Goal: Task Accomplishment & Management: Manage account settings

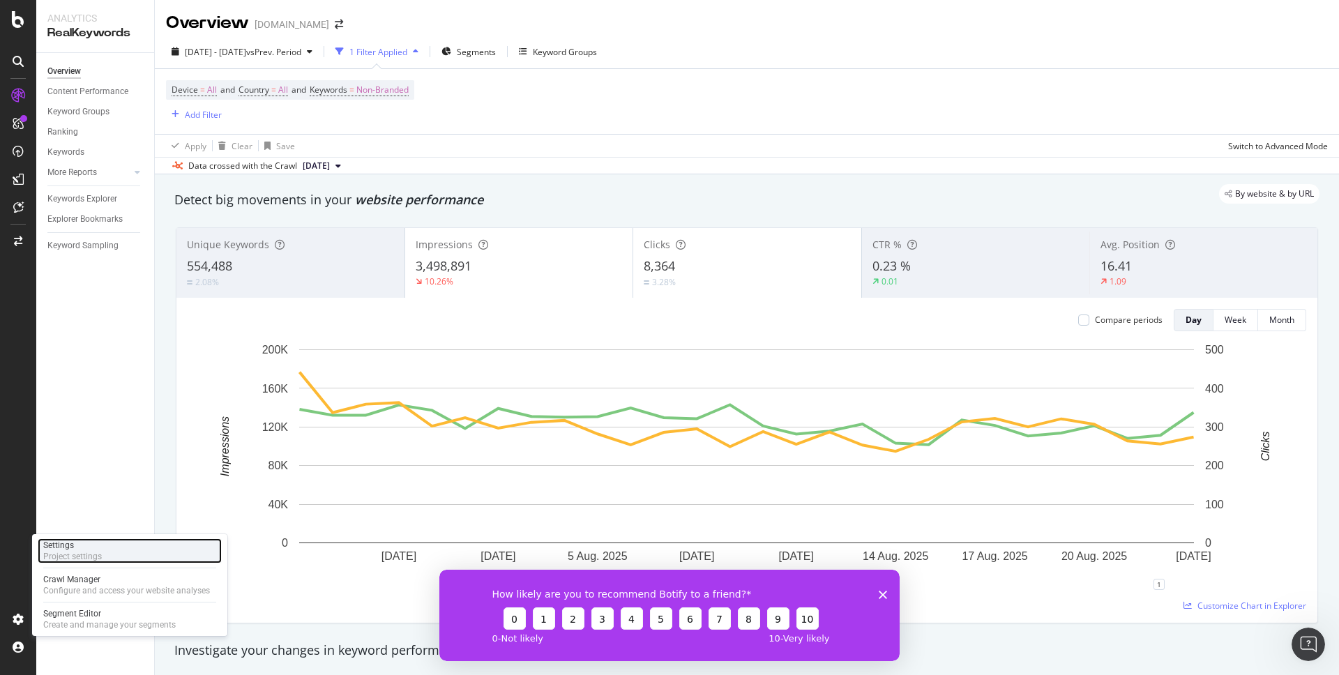
click at [128, 552] on div "Settings Project settings" at bounding box center [130, 550] width 184 height 25
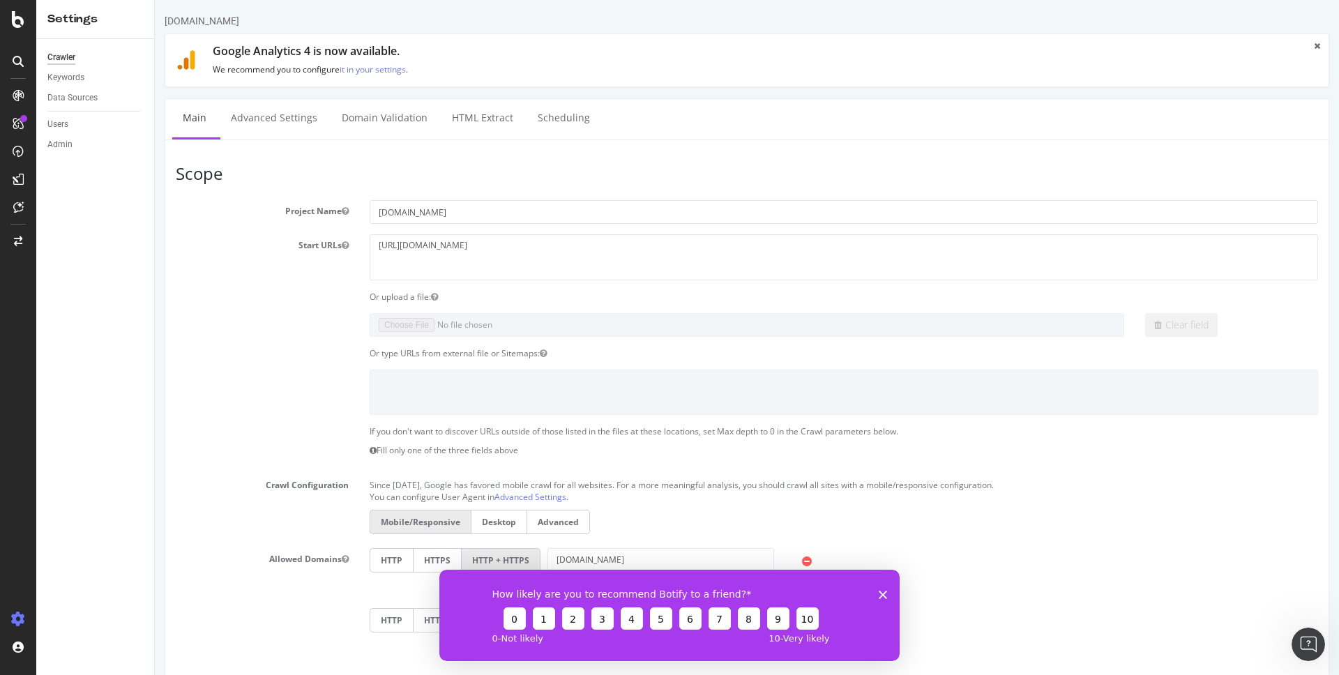
click at [877, 596] on div "How likely are you to recommend Botify to a friend? 0 1 2 3 4 5 6 7 8 9 10 0 - …" at bounding box center [669, 614] width 460 height 91
click at [61, 119] on div "Users" at bounding box center [57, 124] width 21 height 15
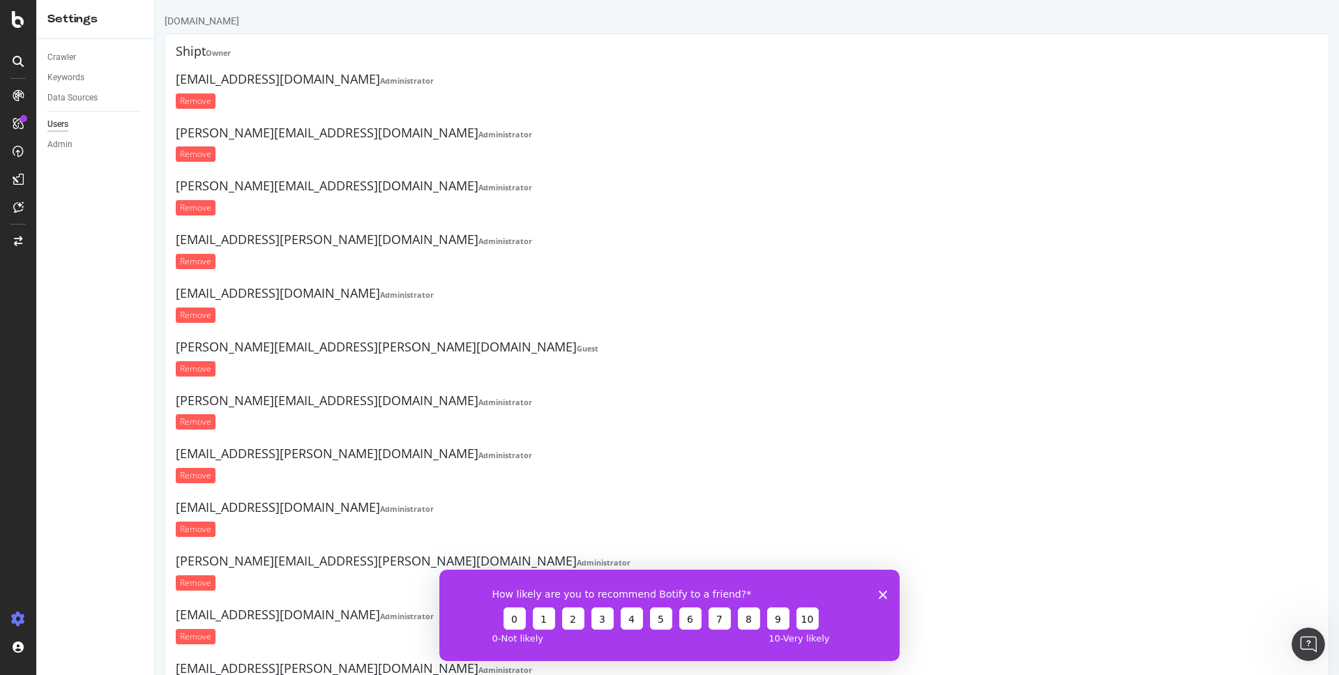
click at [876, 595] on div "How likely are you to recommend Botify to a friend? 0 1 2 3 4 5 6 7 8 9 10 0 - …" at bounding box center [669, 614] width 460 height 91
click at [875, 593] on div "How likely are you to recommend Botify to a friend? 0 1 2 3 4 5 6 7 8 9 10 0 - …" at bounding box center [669, 614] width 460 height 91
click at [882, 592] on polygon "Close survey" at bounding box center [883, 594] width 8 height 8
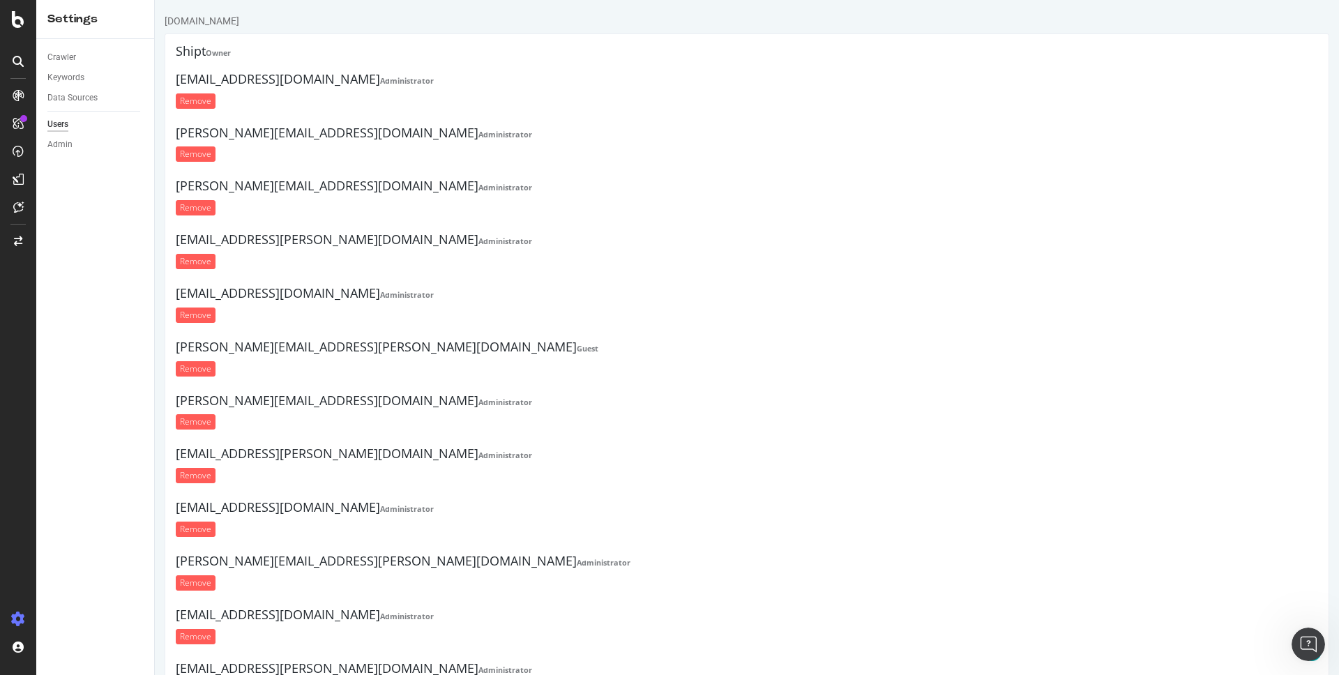
scroll to position [354, 0]
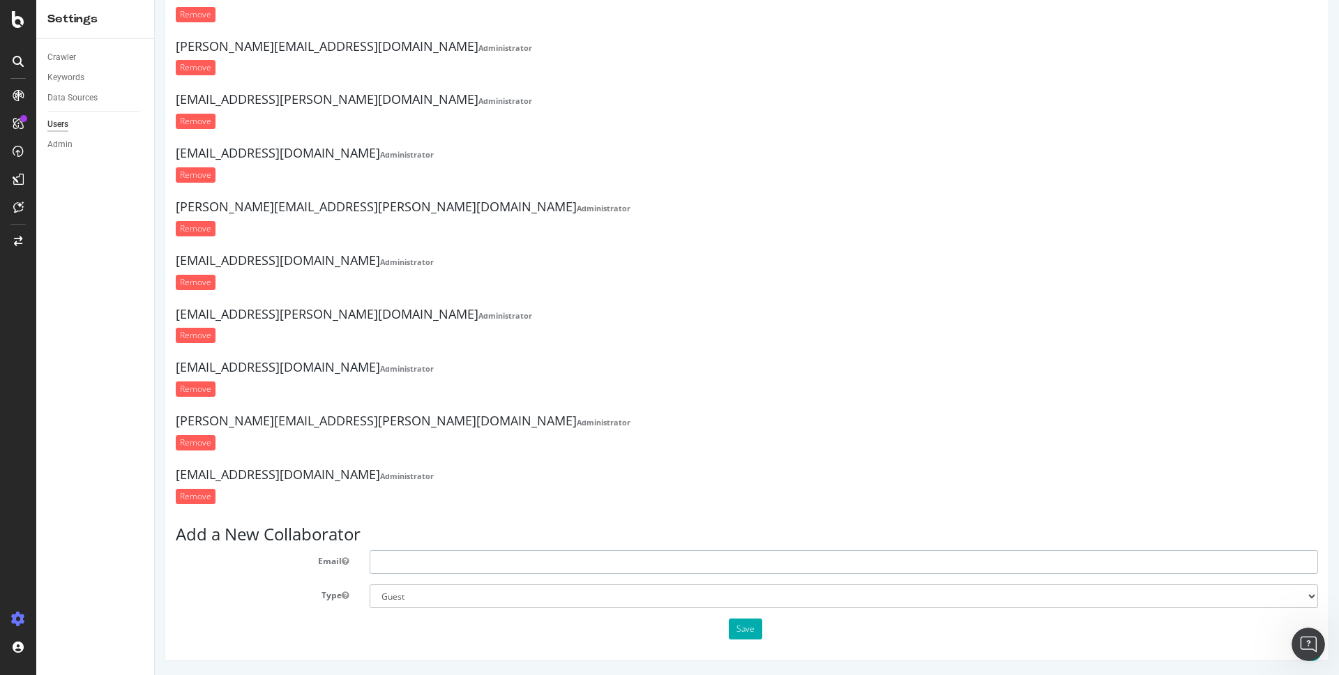
click at [467, 559] on input "text" at bounding box center [844, 562] width 948 height 24
paste input "[PERSON_NAME][EMAIL_ADDRESS][PERSON_NAME][DOMAIN_NAME]"
type input "[PERSON_NAME][EMAIL_ADDRESS][PERSON_NAME][DOMAIN_NAME]"
click at [528, 588] on select "Administrator Guest" at bounding box center [844, 596] width 948 height 24
select select "1"
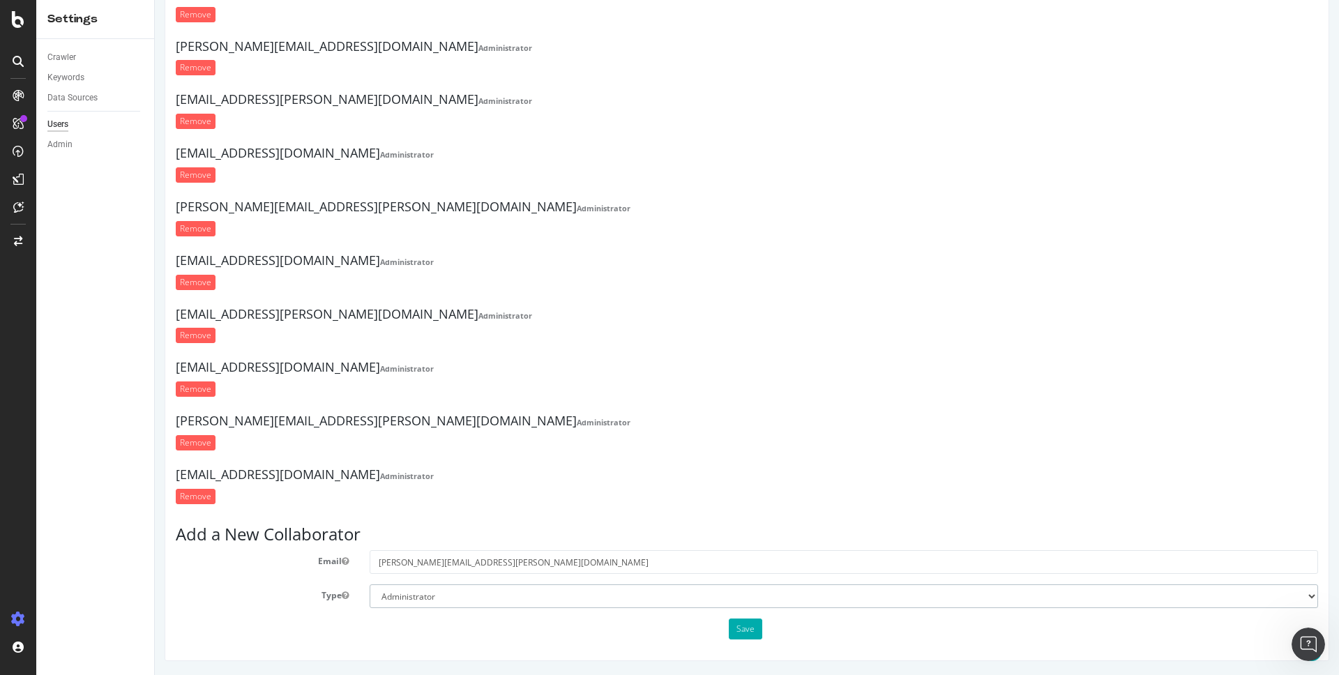
click at [370, 584] on select "Administrator Guest" at bounding box center [844, 596] width 948 height 24
click at [755, 630] on button "Save" at bounding box center [745, 629] width 33 height 21
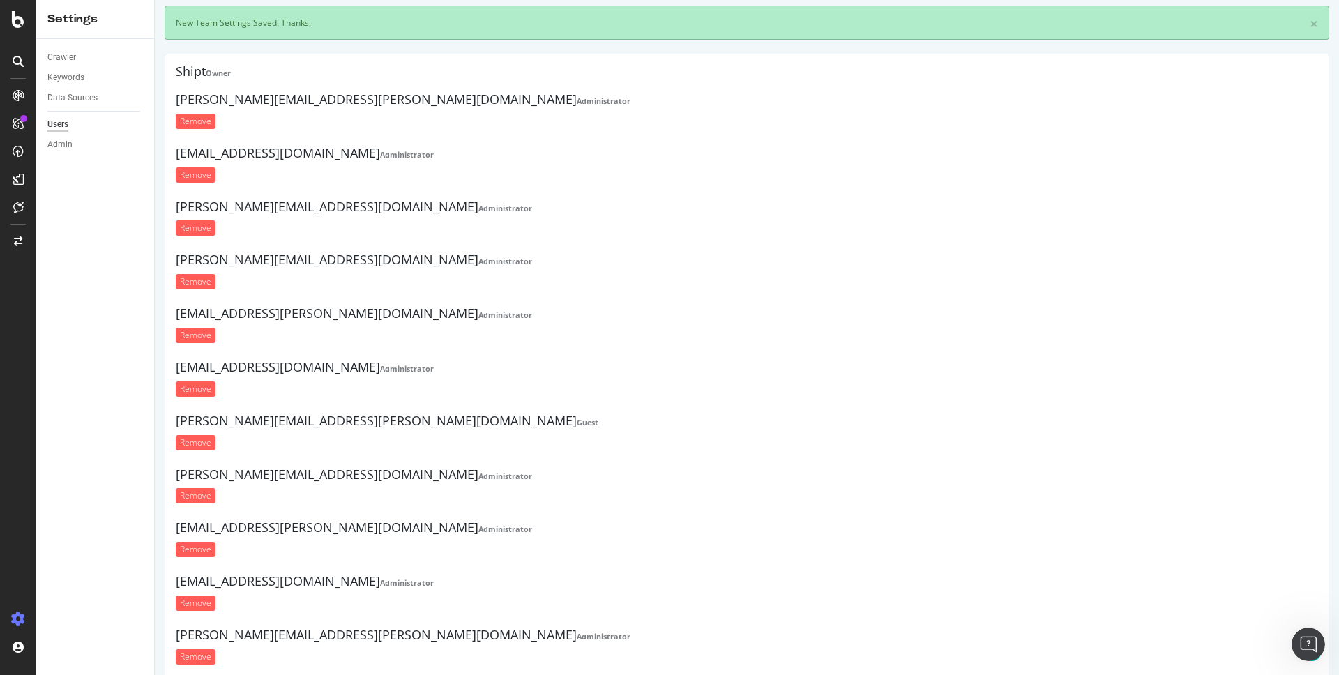
scroll to position [0, 0]
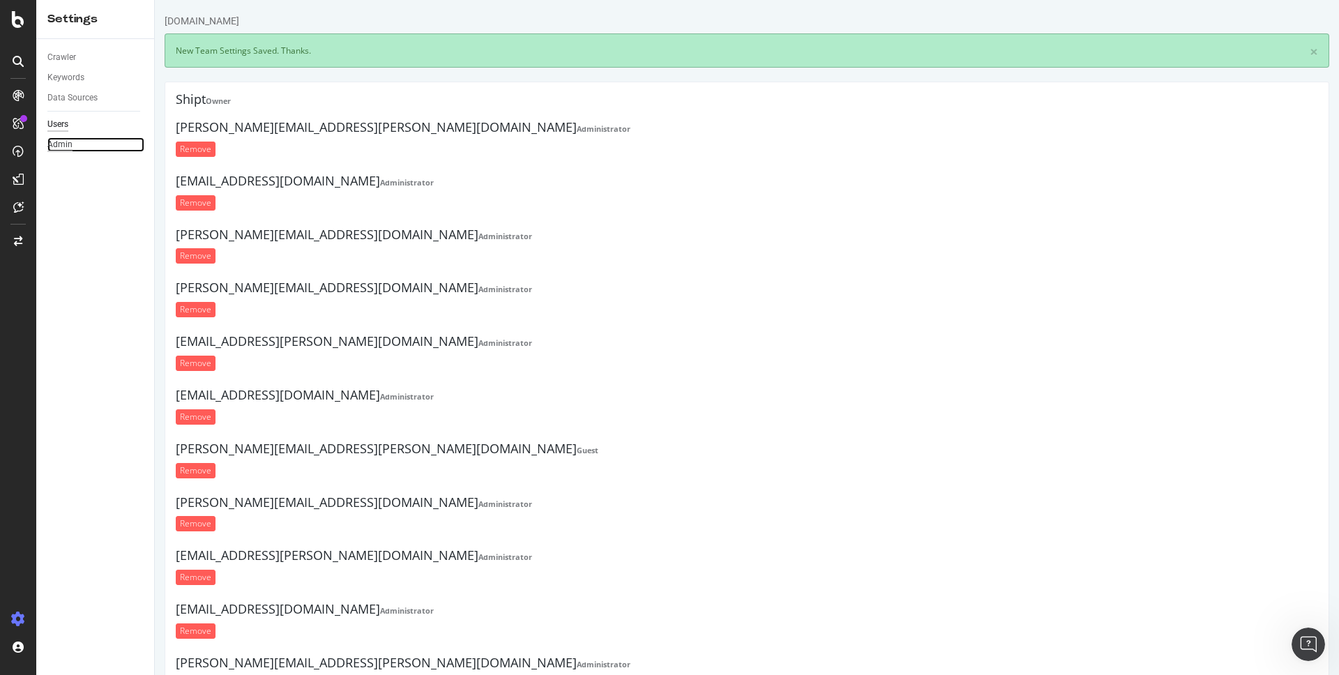
click at [58, 144] on div "Admin" at bounding box center [59, 144] width 25 height 15
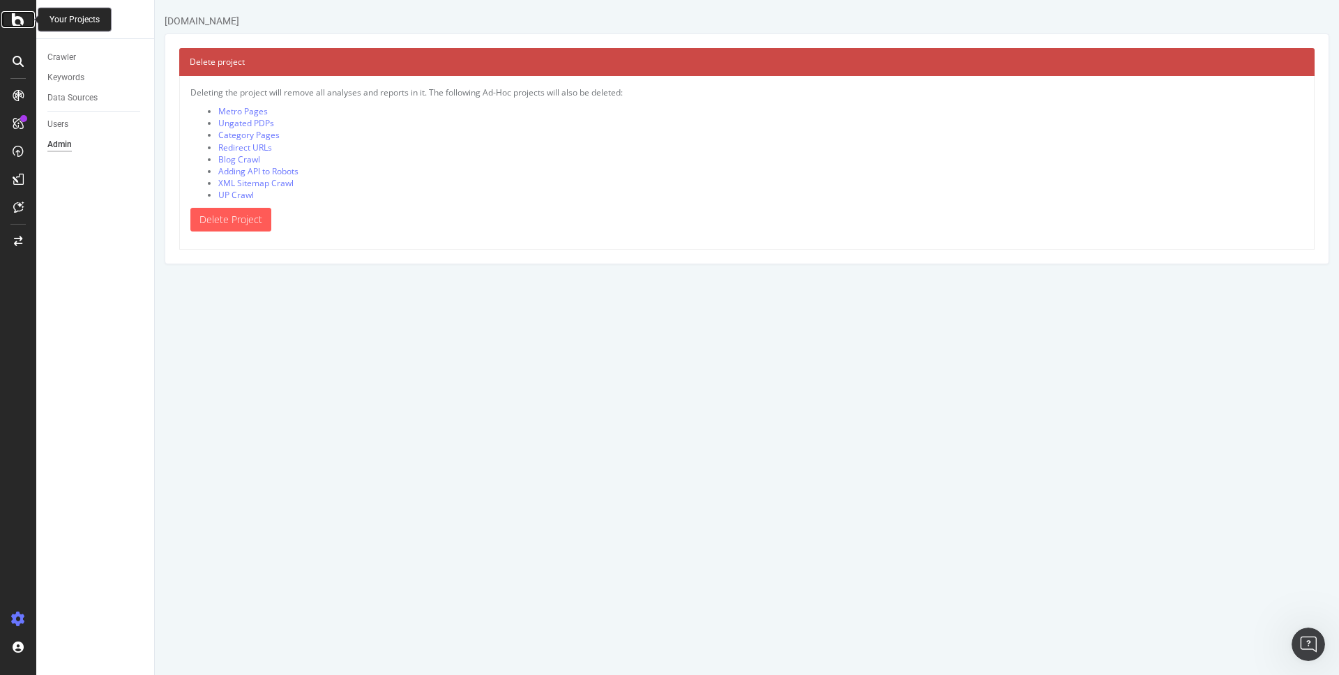
click at [19, 22] on icon at bounding box center [18, 19] width 13 height 17
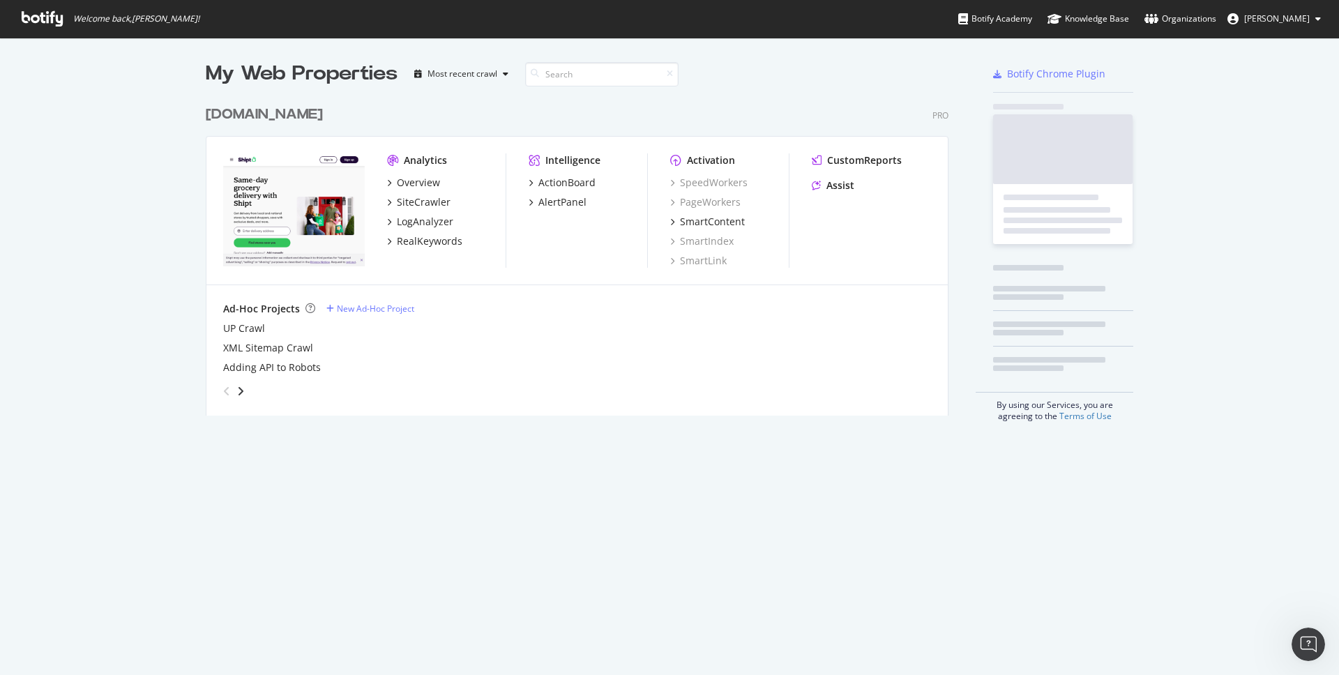
scroll to position [675, 1339]
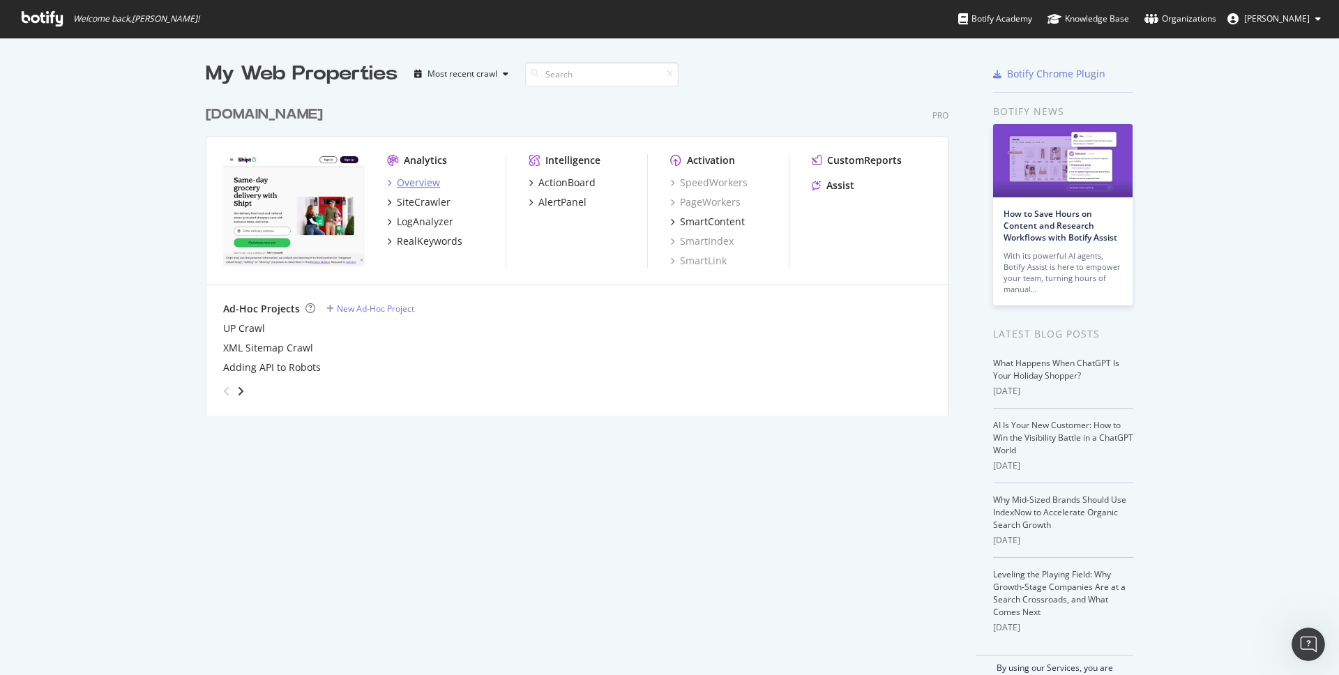
click at [411, 181] on div "Overview" at bounding box center [418, 183] width 43 height 14
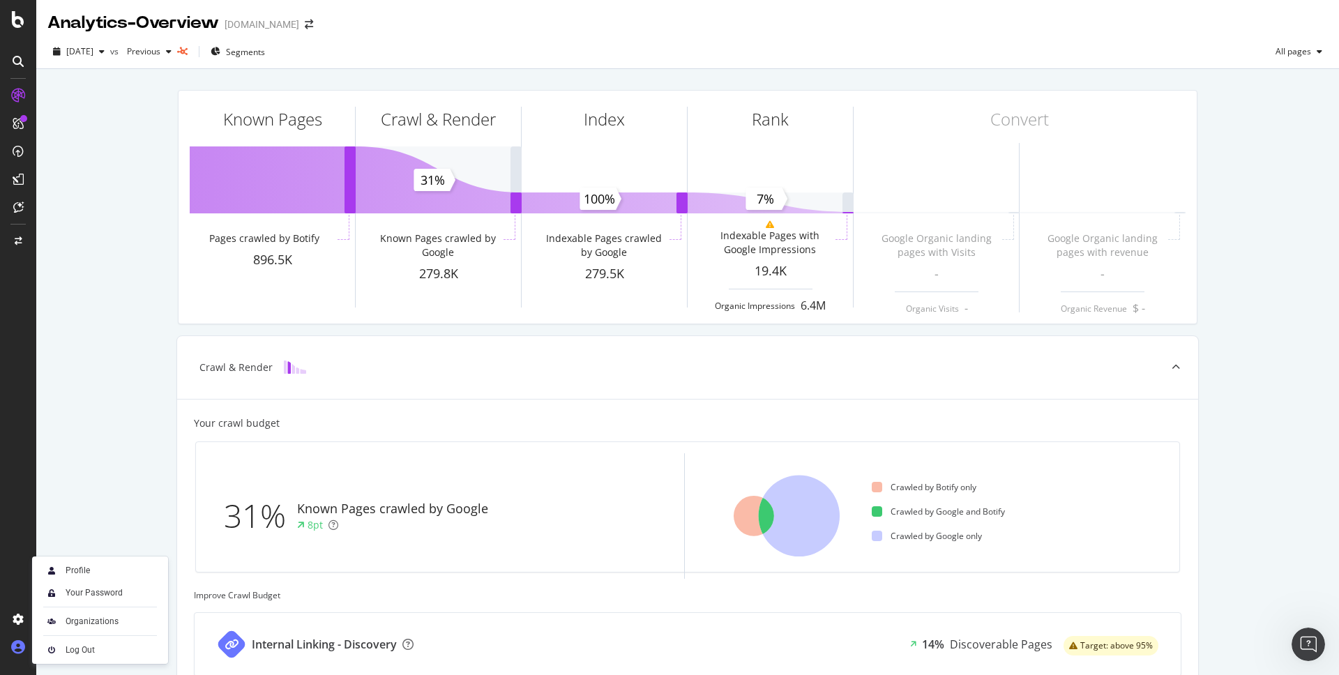
click at [17, 643] on icon at bounding box center [18, 647] width 14 height 14
click at [95, 619] on div "Organizations" at bounding box center [92, 621] width 53 height 11
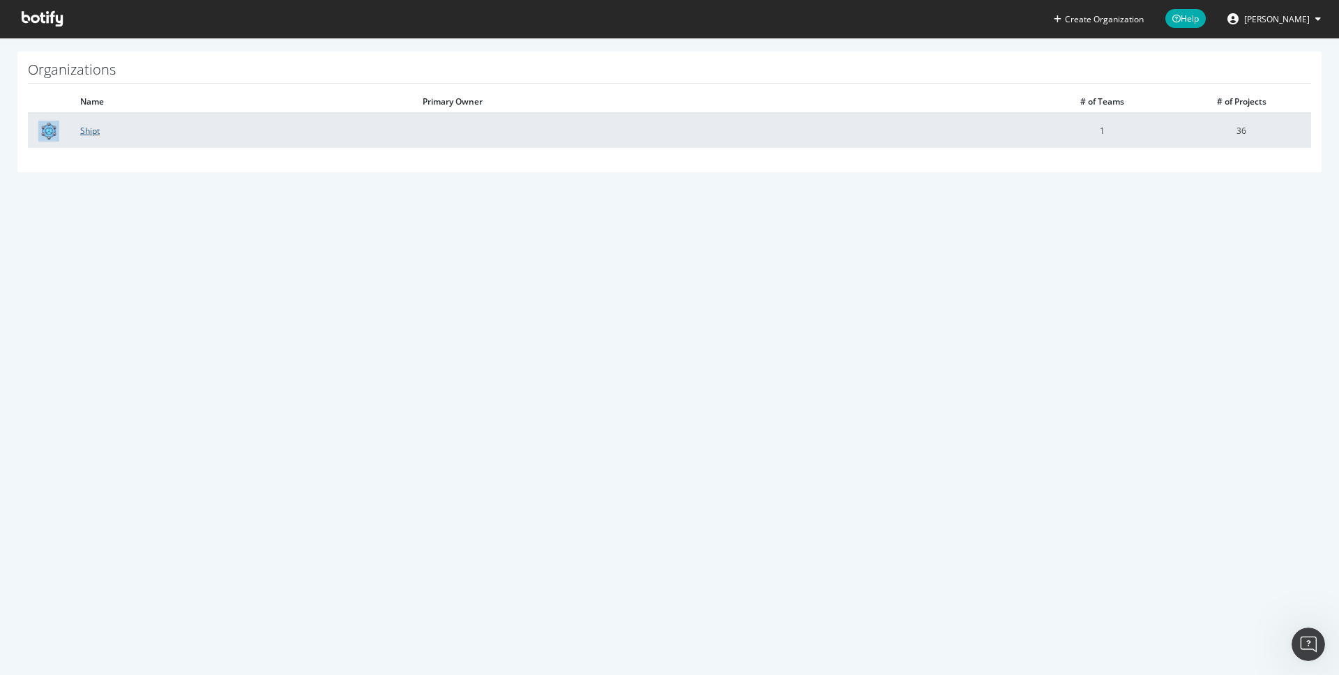
click at [91, 130] on link "Shipt" at bounding box center [90, 131] width 20 height 12
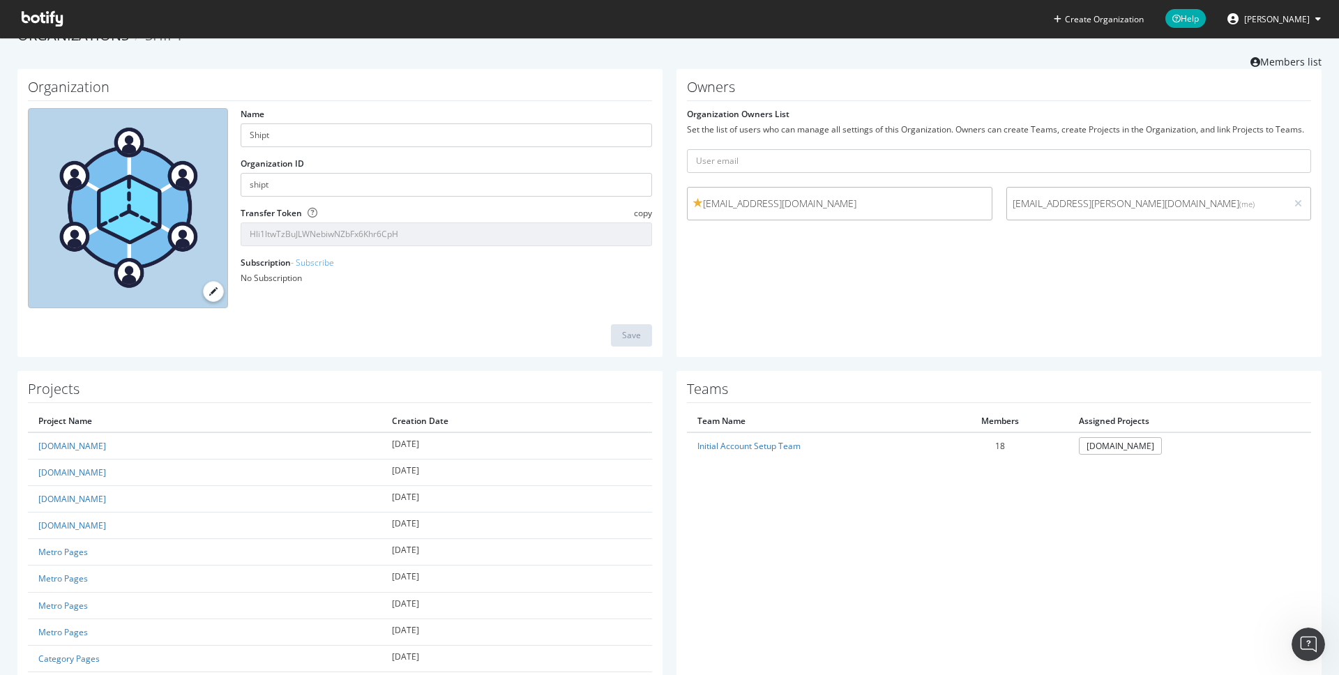
scroll to position [27, 0]
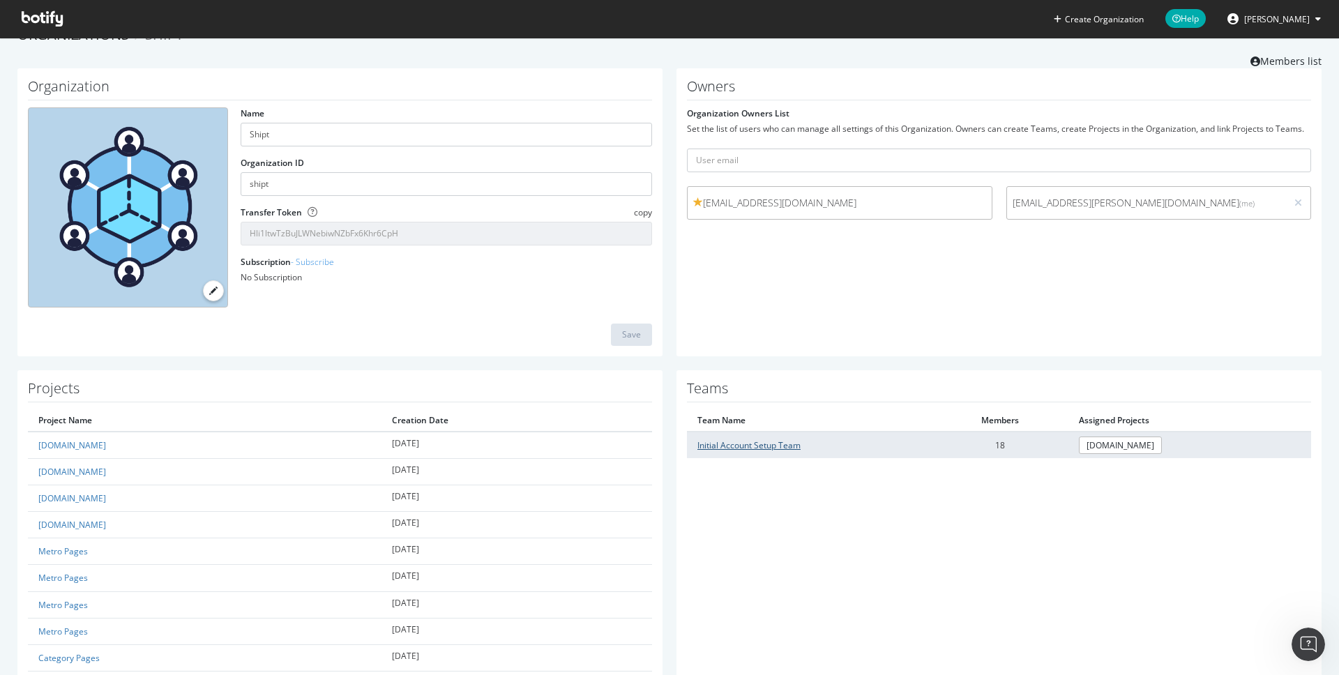
click at [747, 443] on link "Initial Account Setup Team" at bounding box center [748, 445] width 103 height 12
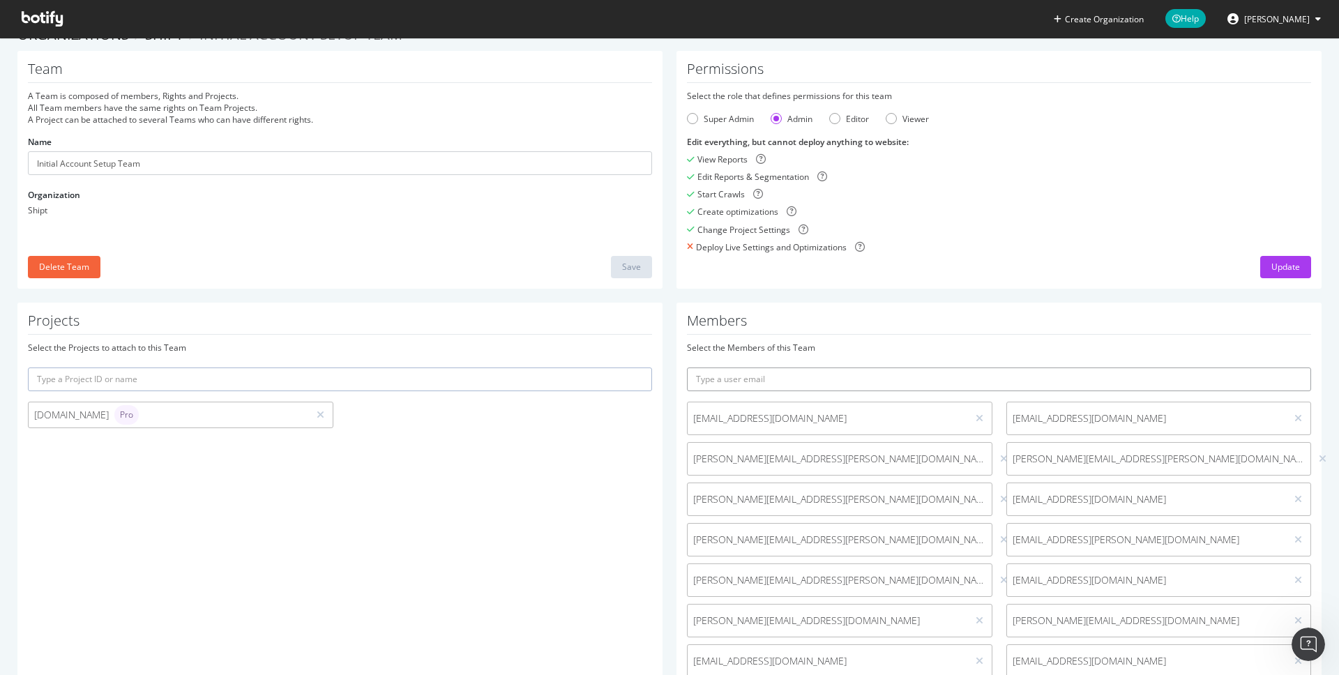
click at [761, 378] on input "text" at bounding box center [999, 380] width 624 height 24
paste input "[PERSON_NAME][EMAIL_ADDRESS][PERSON_NAME][DOMAIN_NAME]"
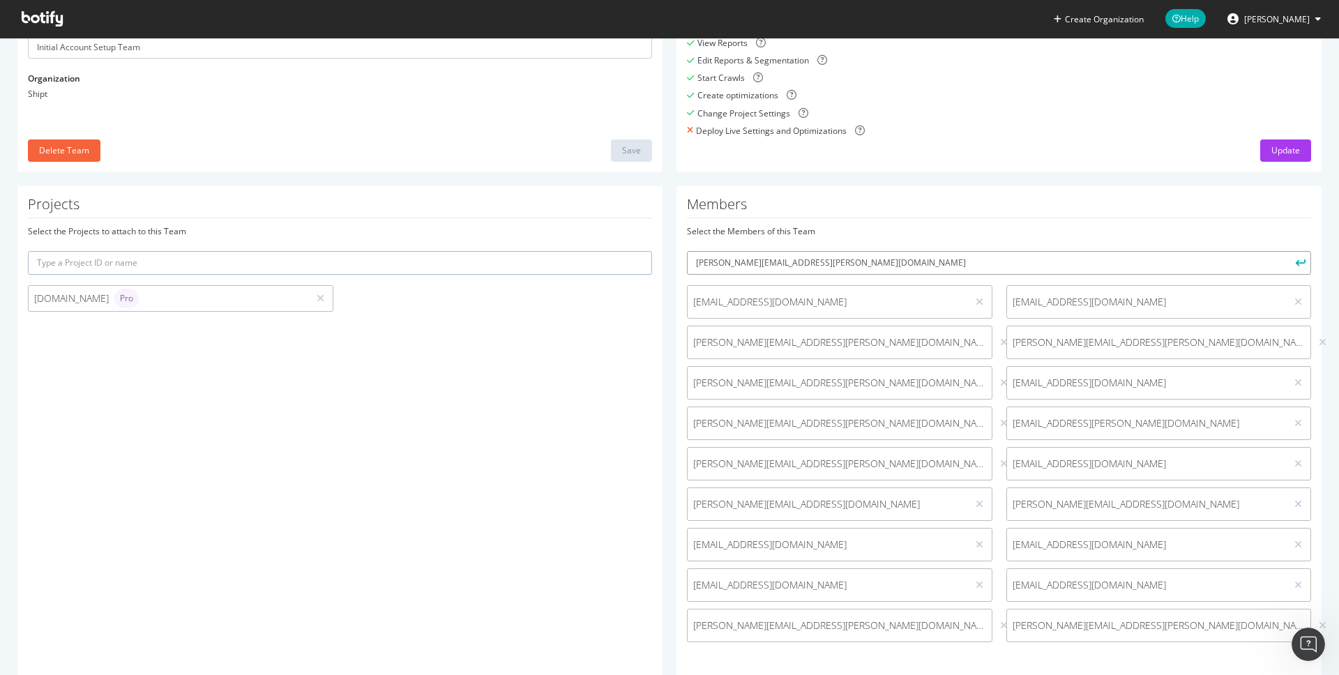
scroll to position [141, 0]
type input "[PERSON_NAME][EMAIL_ADDRESS][PERSON_NAME][DOMAIN_NAME]"
click at [1292, 262] on button "submit" at bounding box center [1299, 265] width 24 height 24
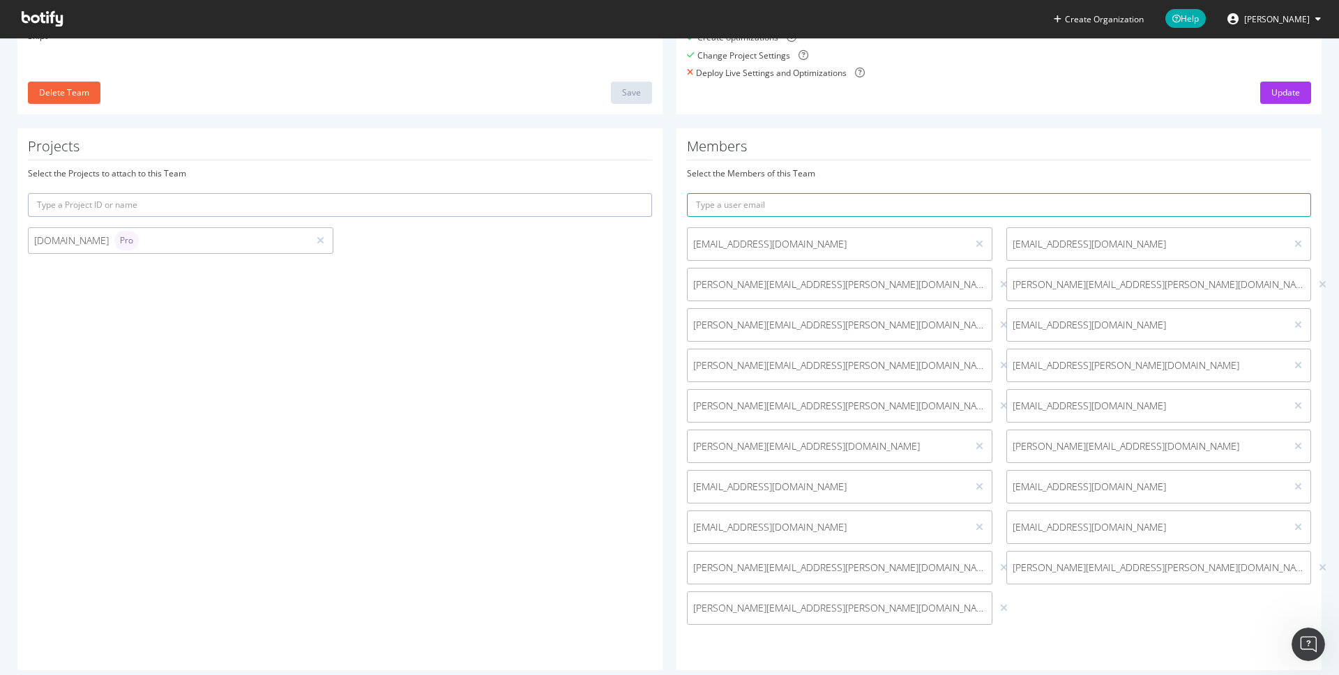
scroll to position [209, 0]
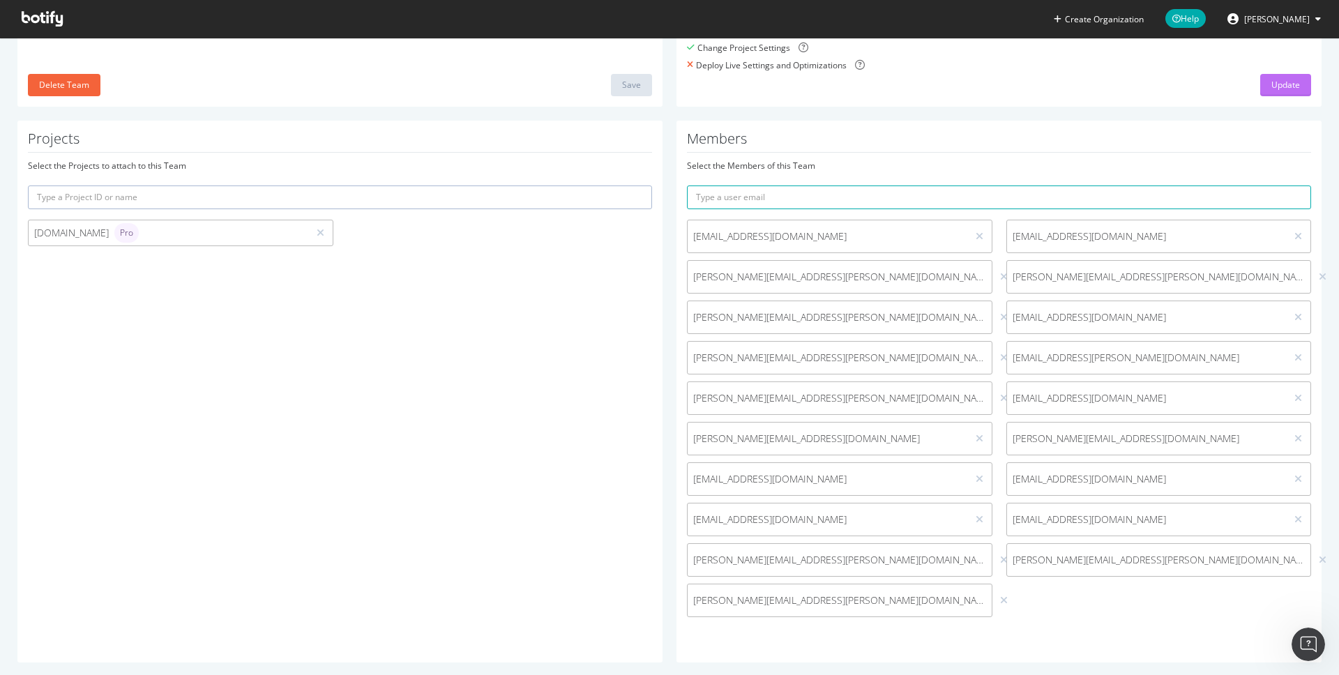
click at [1275, 84] on div "Update" at bounding box center [1285, 85] width 29 height 12
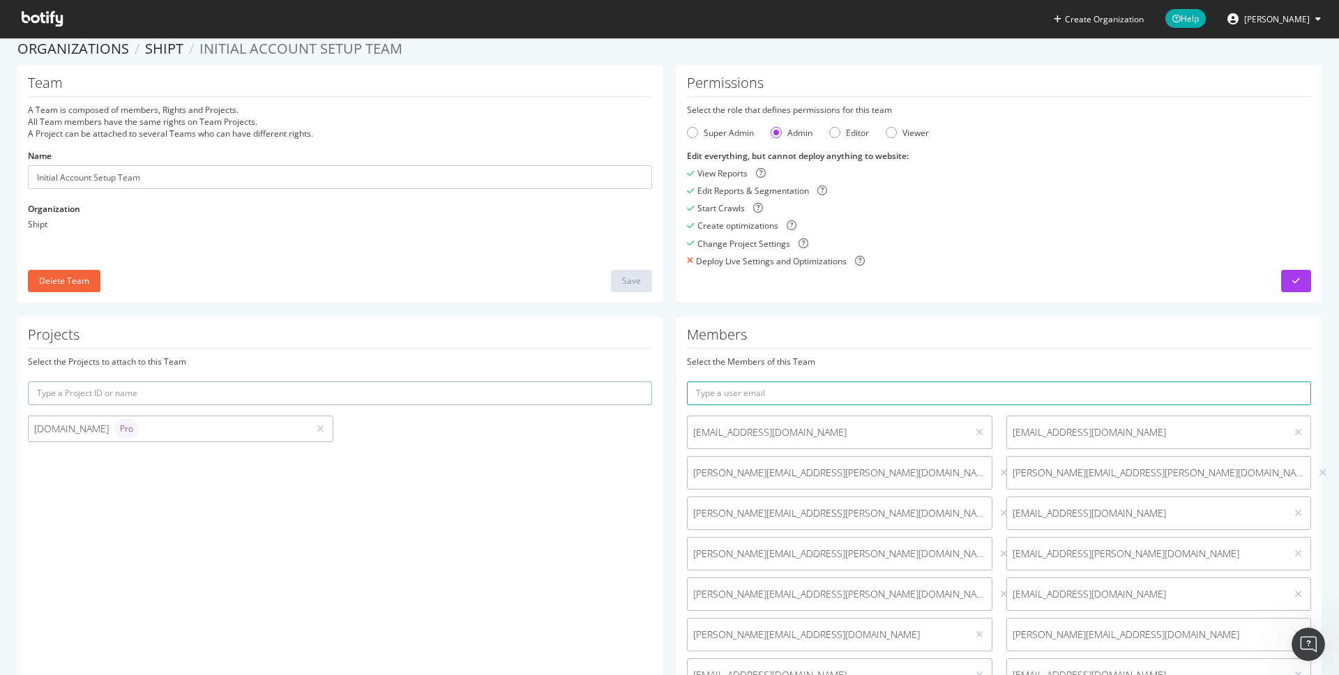
scroll to position [0, 0]
